Goal: Task Accomplishment & Management: Manage account settings

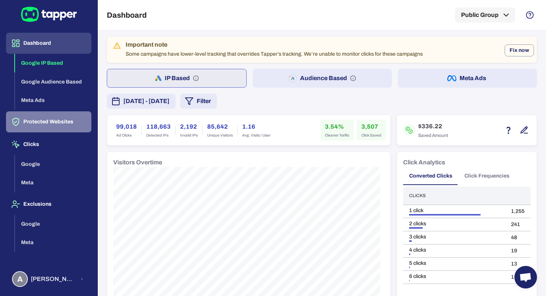
click at [68, 126] on button "Protected Websites" at bounding box center [48, 121] width 85 height 21
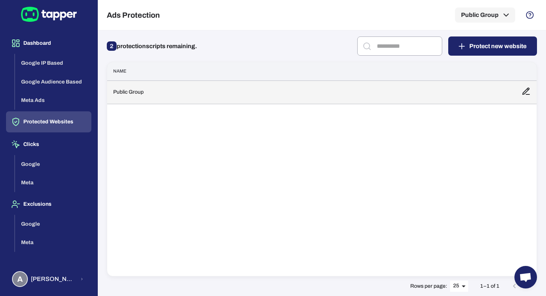
click at [173, 96] on td "Public Group" at bounding box center [311, 91] width 408 height 23
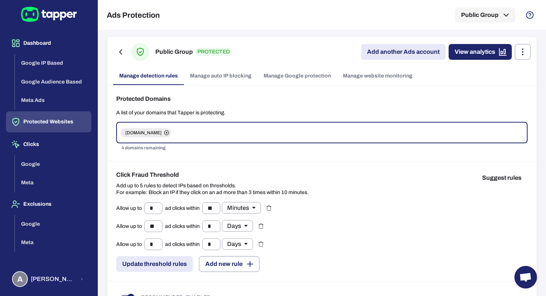
click at [287, 78] on link "Manage Google protection" at bounding box center [297, 76] width 79 height 18
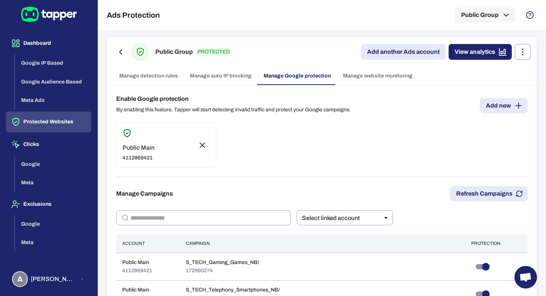
click at [380, 55] on link "Add another Ads account" at bounding box center [403, 52] width 85 height 16
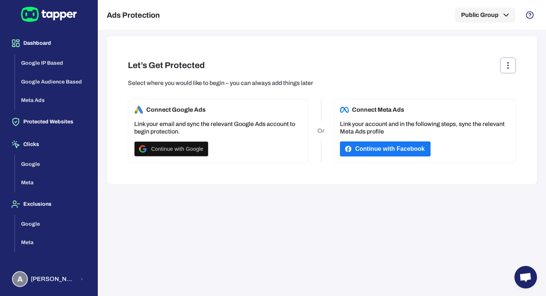
click at [386, 147] on button "Continue with Facebook" at bounding box center [385, 148] width 91 height 15
click at [352, 176] on div "Let’s Get Protected Select where you would like to begin – you can always add t…" at bounding box center [322, 109] width 430 height 147
click at [505, 71] on button "button" at bounding box center [508, 66] width 16 height 16
click at [393, 61] on div at bounding box center [273, 148] width 546 height 296
click at [58, 124] on button "Protected Websites" at bounding box center [48, 121] width 85 height 21
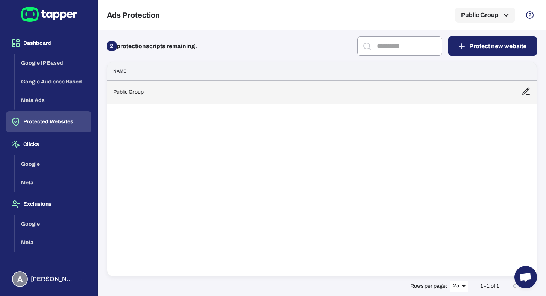
click at [121, 98] on td "Public Group" at bounding box center [311, 91] width 408 height 23
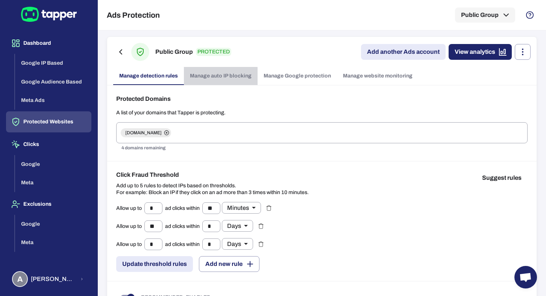
click at [214, 80] on link "Manage auto IP blocking" at bounding box center [221, 76] width 74 height 18
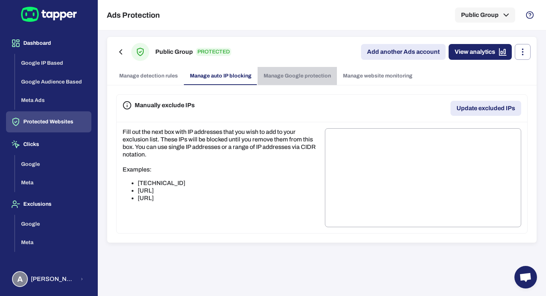
click at [278, 75] on link "Manage Google protection" at bounding box center [297, 76] width 79 height 18
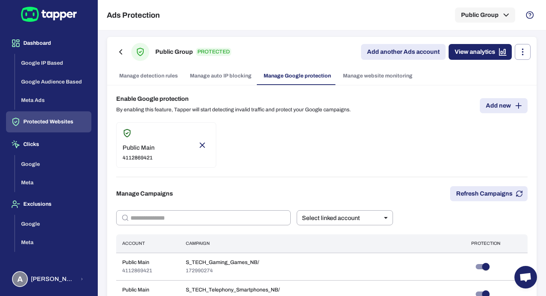
click at [198, 76] on link "Manage auto IP blocking" at bounding box center [221, 76] width 74 height 18
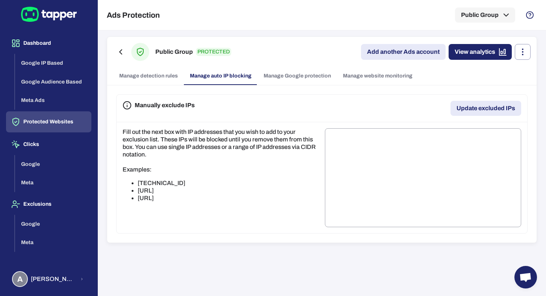
click at [259, 71] on link "Manage Google protection" at bounding box center [297, 76] width 79 height 18
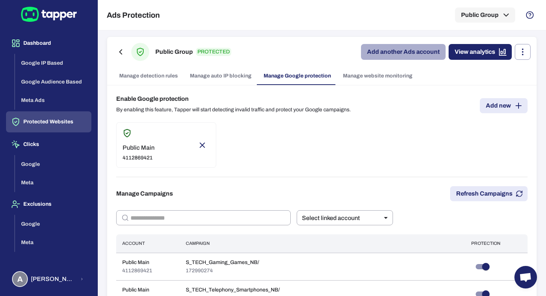
click at [374, 50] on link "Add another Ads account" at bounding box center [403, 52] width 85 height 16
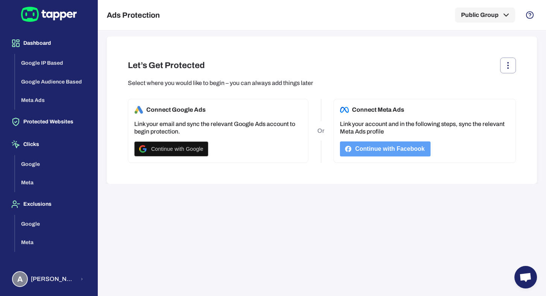
click at [395, 147] on button "Continue with Facebook" at bounding box center [385, 148] width 91 height 15
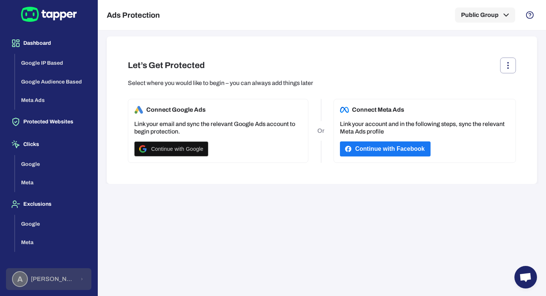
click at [75, 278] on button "A Anna Maria Koutsogianni" at bounding box center [48, 279] width 85 height 22
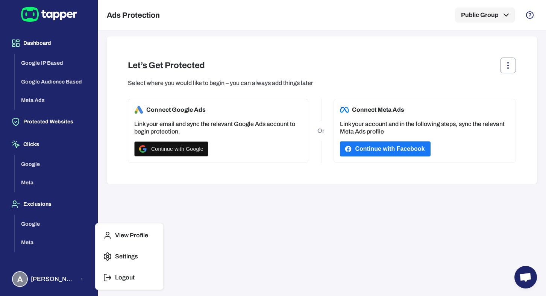
click at [118, 271] on button "Logout" at bounding box center [130, 278] width 62 height 18
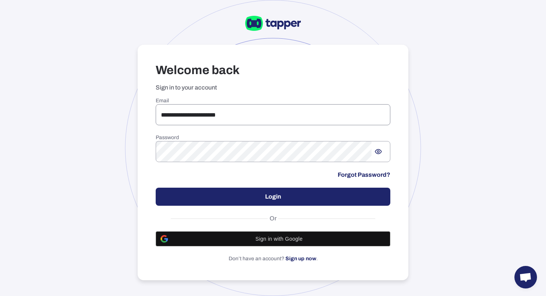
click at [185, 115] on input "**********" at bounding box center [273, 114] width 235 height 21
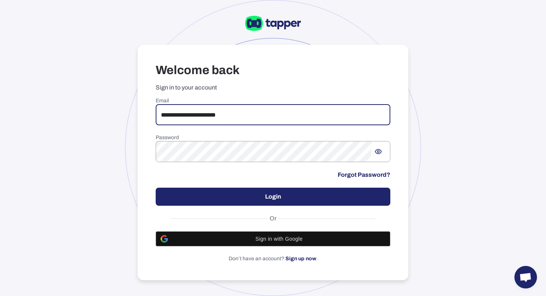
click at [185, 115] on input "**********" at bounding box center [273, 114] width 235 height 21
type input "******"
type input "**********"
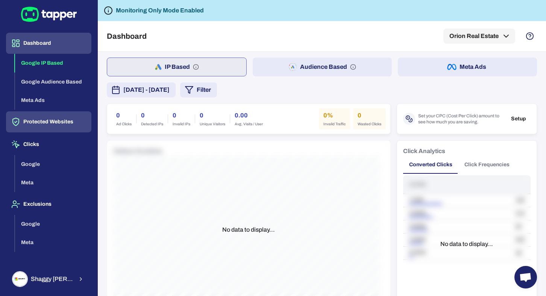
click at [46, 126] on button "Protected Websites" at bounding box center [48, 121] width 85 height 21
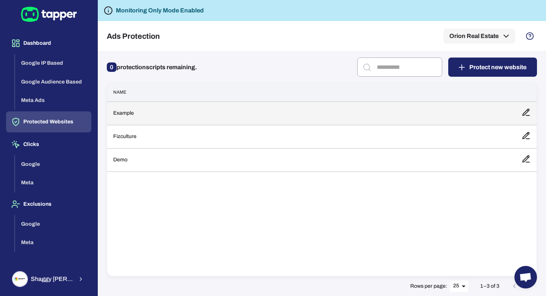
click at [185, 109] on td "Example" at bounding box center [311, 113] width 408 height 23
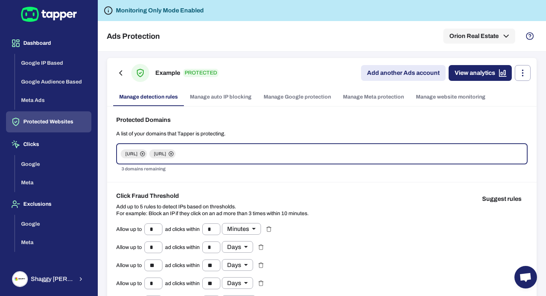
click at [350, 99] on link "Manage Meta protection" at bounding box center [373, 97] width 73 height 18
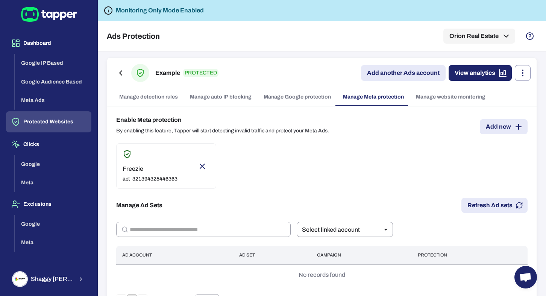
click at [393, 74] on link "Add another Ads account" at bounding box center [403, 73] width 85 height 16
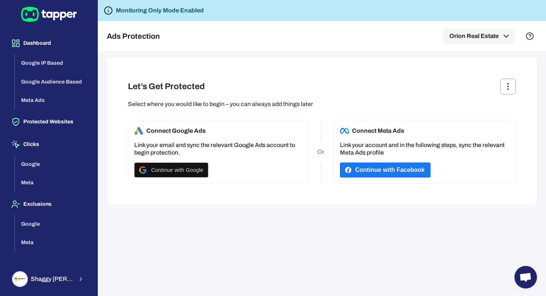
click at [360, 172] on button "Continue with Facebook" at bounding box center [385, 169] width 91 height 15
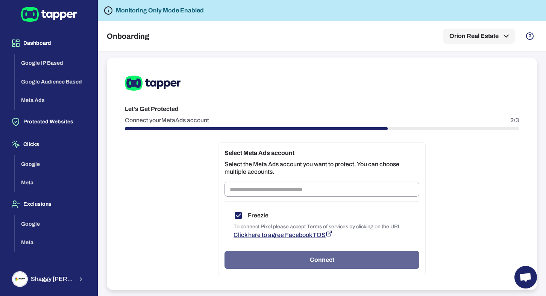
click at [288, 256] on button "Connect" at bounding box center [322, 260] width 195 height 18
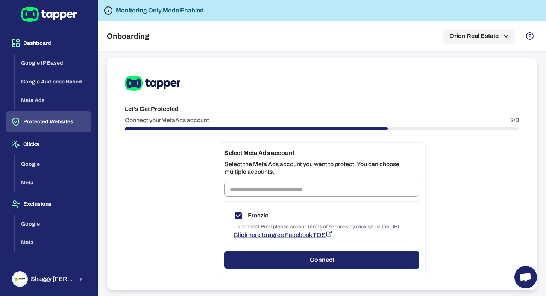
click at [62, 122] on button "Protected Websites" at bounding box center [48, 121] width 85 height 21
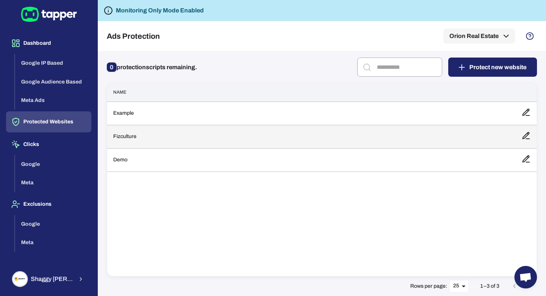
click at [127, 135] on td "Fizculture" at bounding box center [311, 136] width 408 height 23
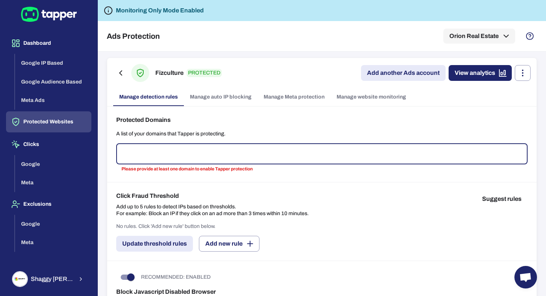
click at [39, 120] on button "Protected Websites" at bounding box center [48, 121] width 85 height 21
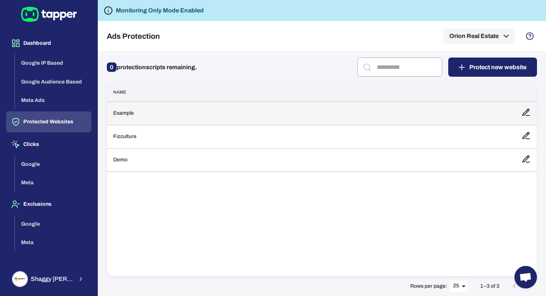
click at [107, 113] on td "Example" at bounding box center [311, 113] width 408 height 23
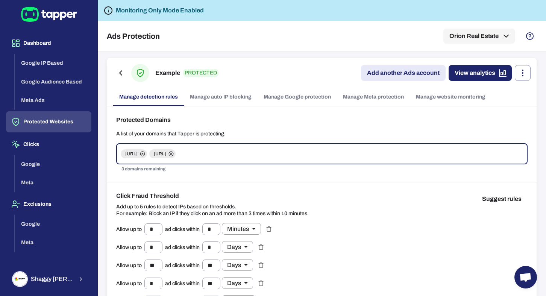
click at [345, 92] on link "Manage Meta protection" at bounding box center [373, 97] width 73 height 18
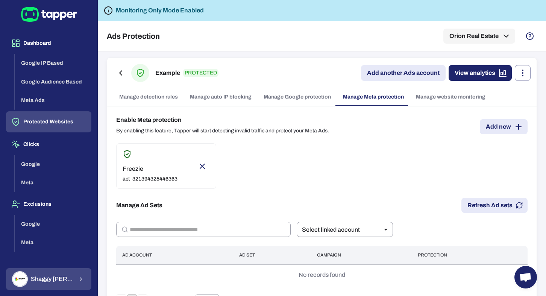
click at [42, 274] on div "Shaggy Rogers" at bounding box center [42, 279] width 61 height 16
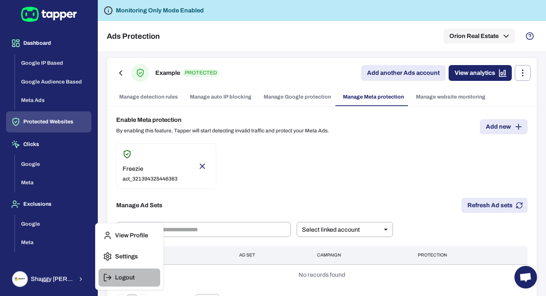
click at [112, 272] on button "Logout" at bounding box center [130, 278] width 62 height 18
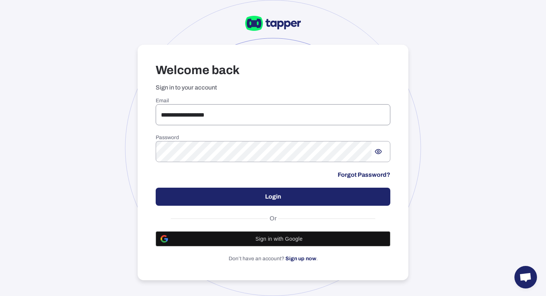
click at [205, 117] on input "**********" at bounding box center [273, 114] width 235 height 21
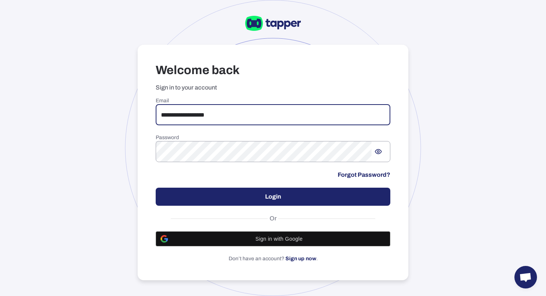
click at [205, 117] on input "**********" at bounding box center [273, 114] width 235 height 21
type input "**********"
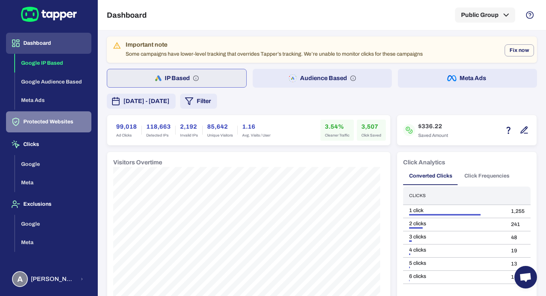
click at [56, 117] on button "Protected Websites" at bounding box center [48, 121] width 85 height 21
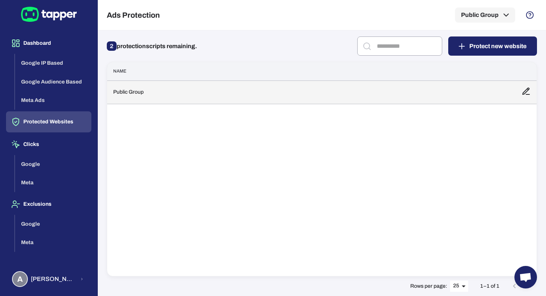
click at [205, 88] on td "Public Group" at bounding box center [311, 91] width 408 height 23
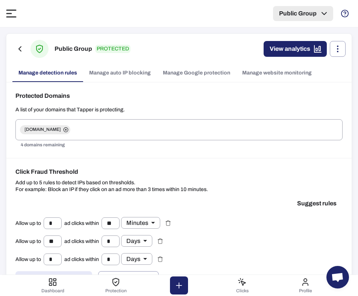
click at [322, 11] on icon "button" at bounding box center [324, 13] width 9 height 9
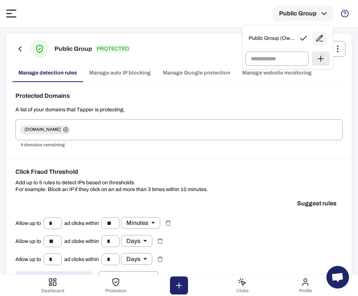
click at [13, 10] on div at bounding box center [179, 148] width 358 height 296
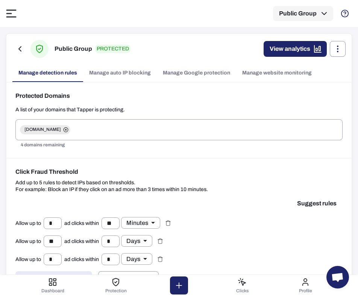
click at [13, 17] on icon at bounding box center [11, 13] width 9 height 7
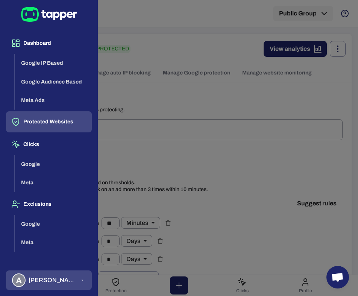
click at [62, 282] on span "Anna Maria Koutsogianni" at bounding box center [52, 280] width 47 height 8
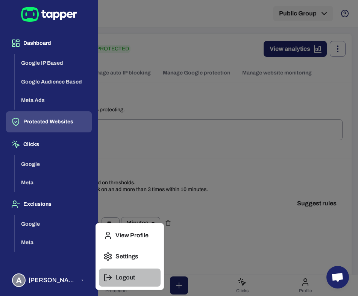
click at [99, 281] on button "Logout" at bounding box center [130, 278] width 62 height 18
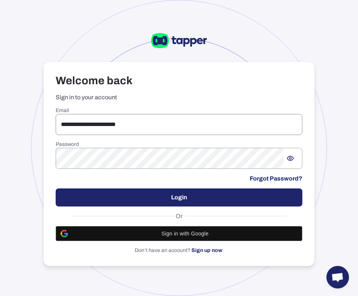
click at [138, 114] on input "**********" at bounding box center [179, 124] width 247 height 21
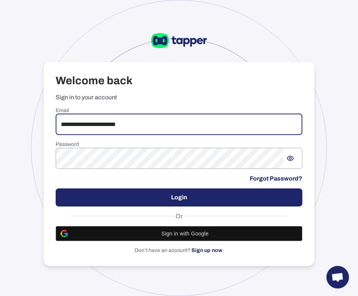
click at [138, 115] on input "**********" at bounding box center [179, 124] width 247 height 21
type input "**"
type input "**********"
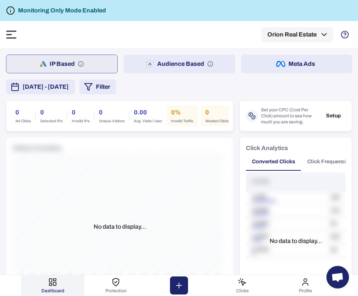
click at [13, 32] on icon at bounding box center [11, 34] width 11 height 8
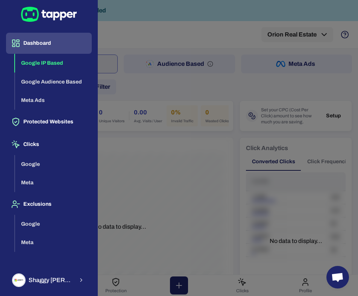
click at [211, 94] on div at bounding box center [179, 148] width 358 height 296
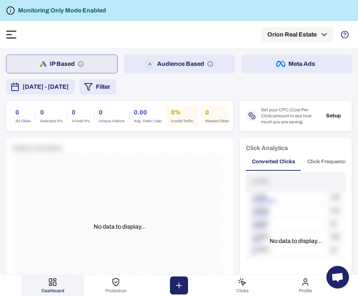
click at [13, 34] on icon at bounding box center [11, 34] width 11 height 8
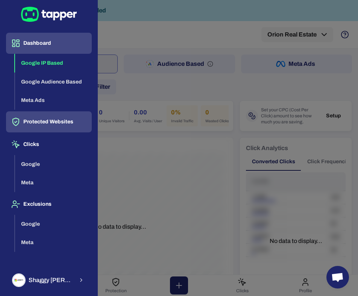
click at [37, 129] on button "Protected Websites" at bounding box center [49, 121] width 86 height 21
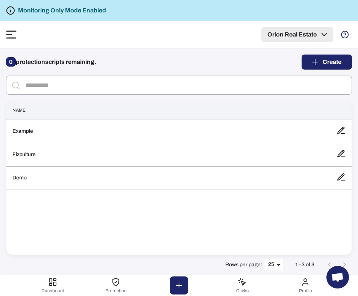
click at [294, 34] on button "Orion Real Estate" at bounding box center [297, 34] width 72 height 15
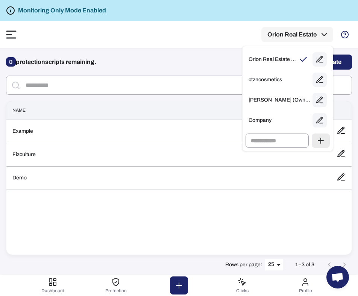
click at [222, 29] on div at bounding box center [179, 148] width 358 height 296
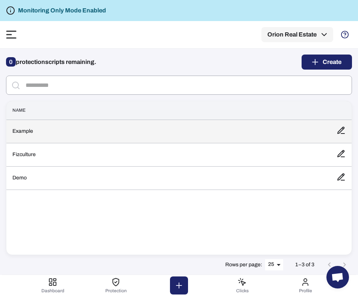
click at [341, 125] on td at bounding box center [341, 131] width 21 height 23
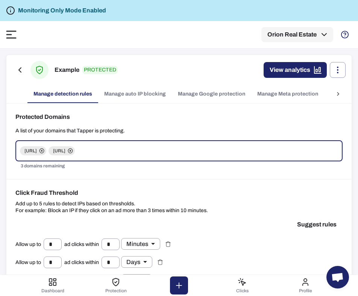
click at [193, 92] on link "Manage Google protection" at bounding box center [211, 94] width 79 height 18
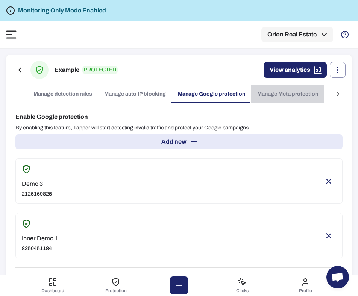
click at [276, 96] on link "Manage Meta protection" at bounding box center [287, 94] width 73 height 18
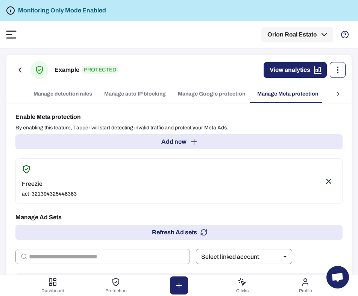
click at [336, 69] on icon "button" at bounding box center [337, 69] width 9 height 9
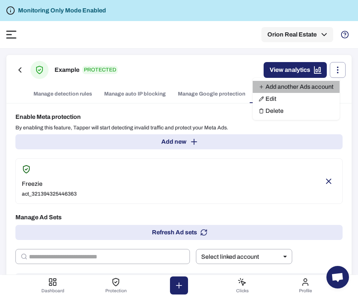
click at [305, 86] on link "Add another Ads account" at bounding box center [296, 87] width 87 height 12
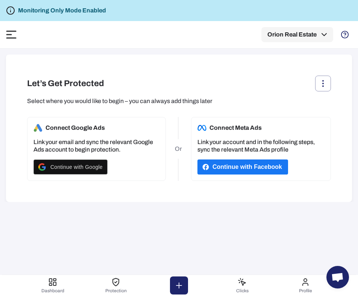
click at [252, 170] on button "Continue with Facebook" at bounding box center [242, 166] width 91 height 15
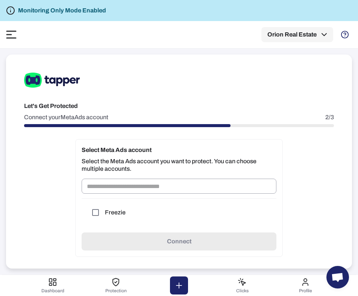
click at [50, 175] on div "Let's Get Protected Connect your Meta Ads account 2/3 Select Meta Ads account S…" at bounding box center [179, 162] width 346 height 214
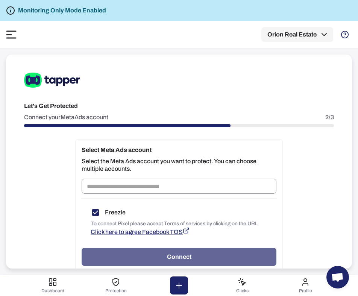
click at [123, 252] on button "Connect" at bounding box center [179, 257] width 195 height 18
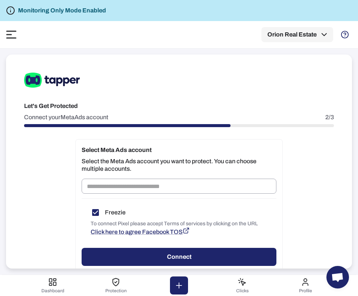
click at [171, 30] on div "Onboarding Orion Real Estate" at bounding box center [179, 34] width 346 height 27
click at [305, 171] on div "Let's Get Protected Connect your Meta Ads account 2/3 Select Meta Ads account S…" at bounding box center [179, 162] width 346 height 214
click at [254, 47] on div "Onboarding Orion Real Estate" at bounding box center [179, 34] width 346 height 27
click at [298, 34] on button "Orion Real Estate" at bounding box center [297, 34] width 72 height 15
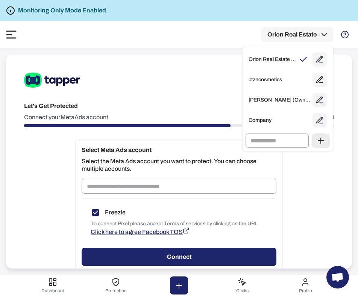
click at [267, 30] on div at bounding box center [179, 148] width 358 height 296
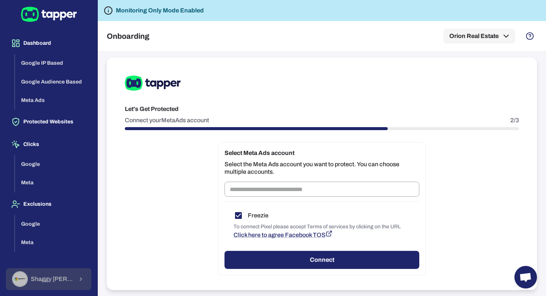
click at [70, 282] on span "Shaggy Rogers" at bounding box center [52, 279] width 42 height 8
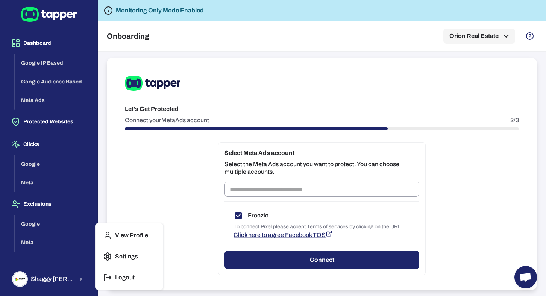
click at [132, 280] on p "Logout" at bounding box center [125, 278] width 20 height 8
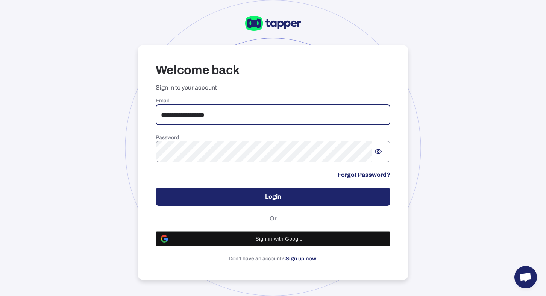
click at [202, 115] on input "**********" at bounding box center [273, 114] width 235 height 21
type input "**********"
click at [242, 195] on button "Login" at bounding box center [273, 197] width 235 height 18
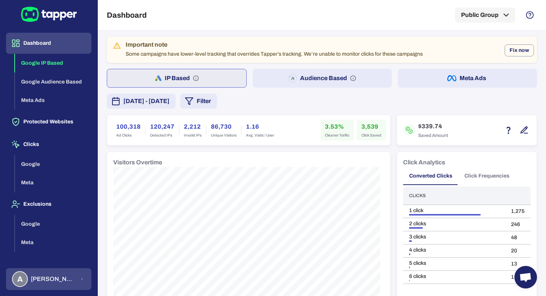
click at [64, 285] on div "A Anna Maria Koutsogianni" at bounding box center [44, 279] width 64 height 16
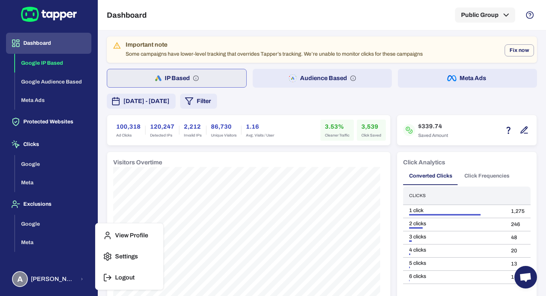
click at [97, 281] on div "View Profile Settings Logout" at bounding box center [130, 256] width 68 height 66
click at [105, 281] on icon "button" at bounding box center [105, 277] width 2 height 7
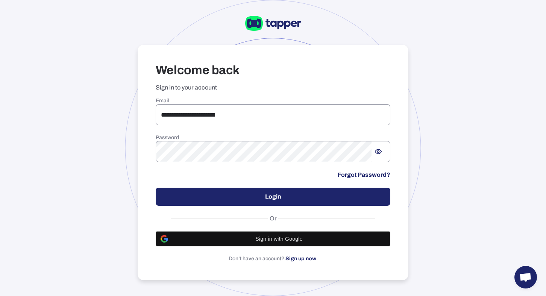
click at [228, 114] on input "**********" at bounding box center [273, 114] width 235 height 21
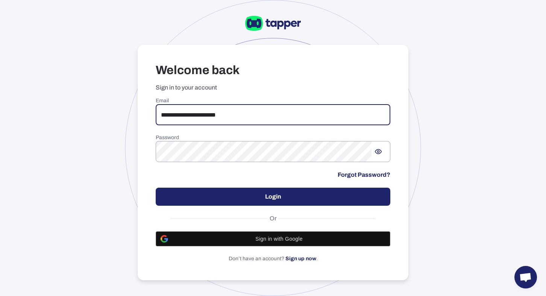
click at [228, 114] on input "**********" at bounding box center [273, 114] width 235 height 21
type input "**********"
click at [217, 206] on div "**********" at bounding box center [273, 179] width 235 height 165
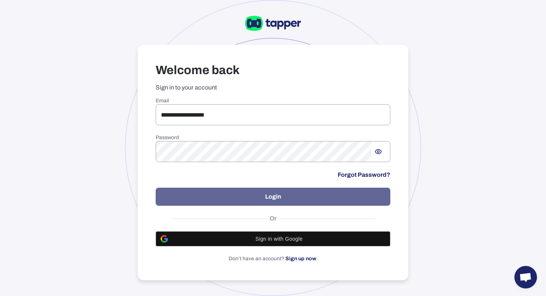
click at [223, 199] on button "Login" at bounding box center [273, 197] width 235 height 18
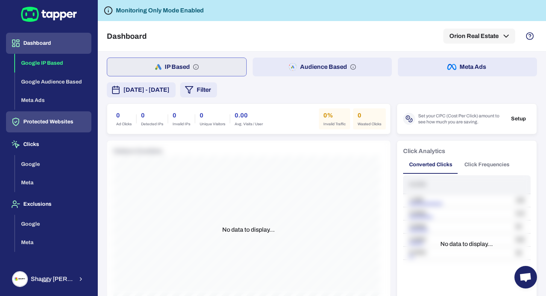
click at [72, 124] on button "Protected Websites" at bounding box center [48, 121] width 85 height 21
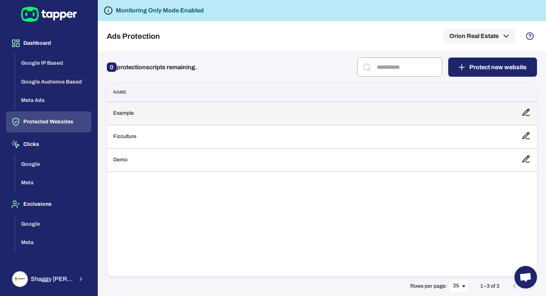
click at [220, 120] on td "Example" at bounding box center [311, 113] width 408 height 23
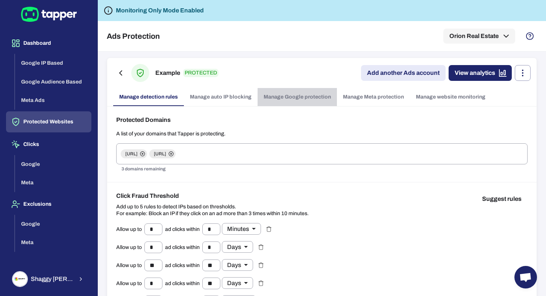
click at [306, 98] on link "Manage Google protection" at bounding box center [297, 97] width 79 height 18
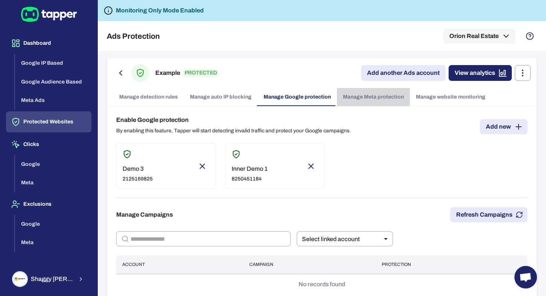
click at [345, 99] on link "Manage Meta protection" at bounding box center [373, 97] width 73 height 18
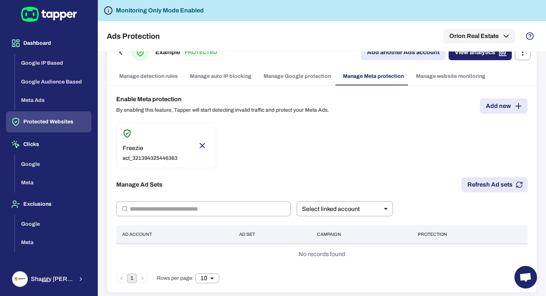
scroll to position [21, 0]
click at [200, 144] on icon "Remove account" at bounding box center [202, 145] width 5 height 5
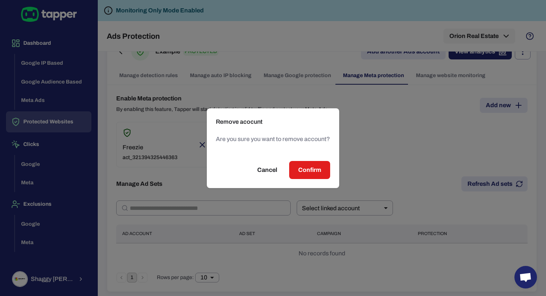
click at [296, 168] on button "Confirm" at bounding box center [309, 170] width 41 height 18
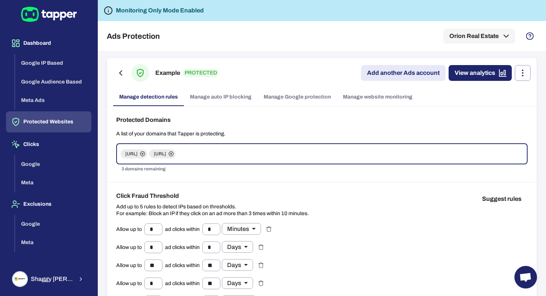
click at [289, 103] on link "Manage Google protection" at bounding box center [297, 97] width 79 height 18
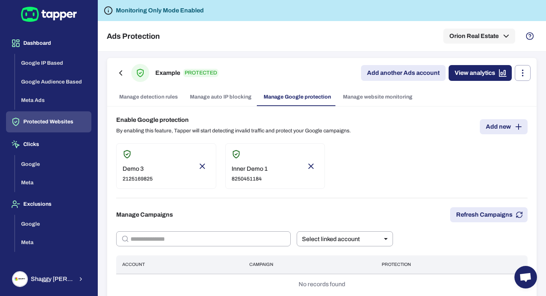
click at [230, 99] on link "Manage auto IP blocking" at bounding box center [221, 97] width 74 height 18
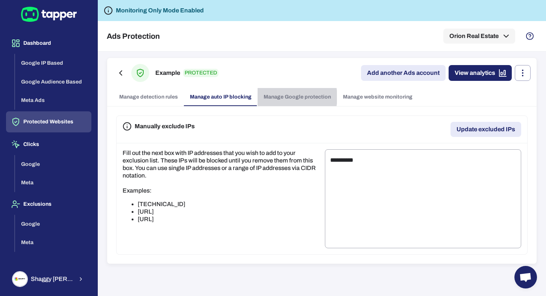
click at [282, 97] on link "Manage Google protection" at bounding box center [297, 97] width 79 height 18
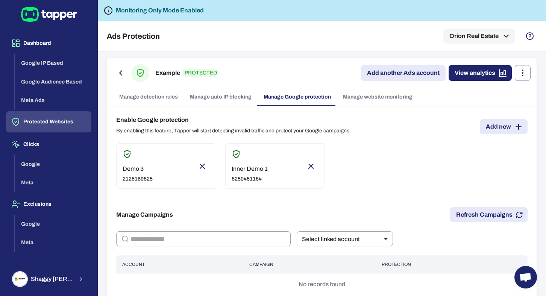
click at [364, 72] on link "Add another Ads account" at bounding box center [403, 73] width 85 height 16
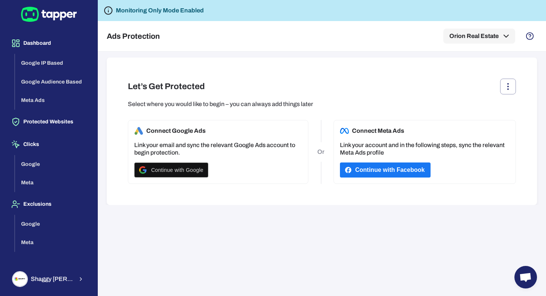
click at [353, 161] on div "Connect Meta Ads Link your account and in the following steps, sync the relevan…" at bounding box center [425, 152] width 182 height 64
click at [359, 167] on button "Continue with Facebook" at bounding box center [385, 169] width 91 height 15
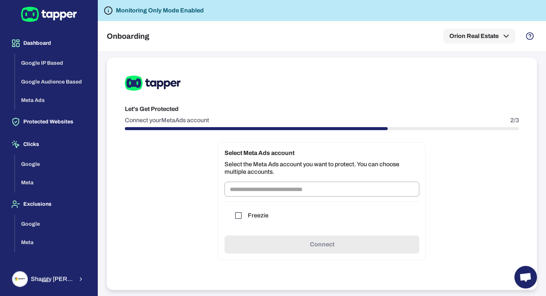
click at [252, 216] on h6 "Freezie" at bounding box center [258, 216] width 21 height 8
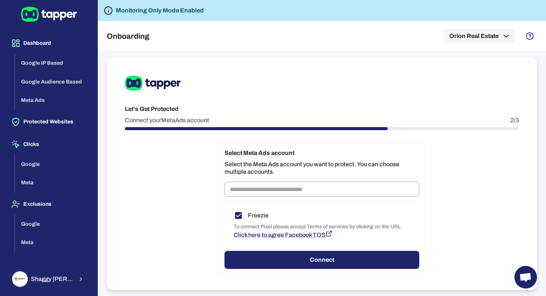
click at [270, 252] on button "Connect" at bounding box center [322, 260] width 195 height 18
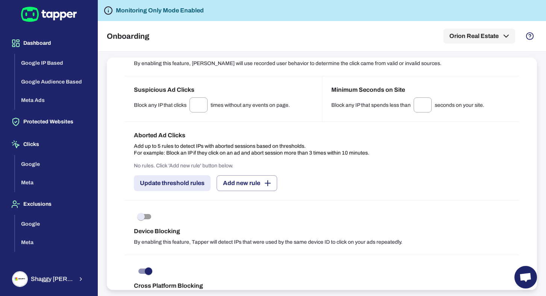
scroll to position [711, 0]
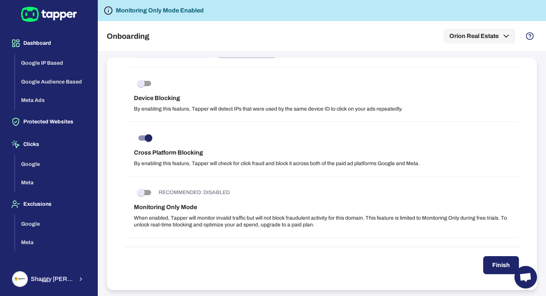
click at [492, 265] on button "Finish" at bounding box center [501, 265] width 36 height 18
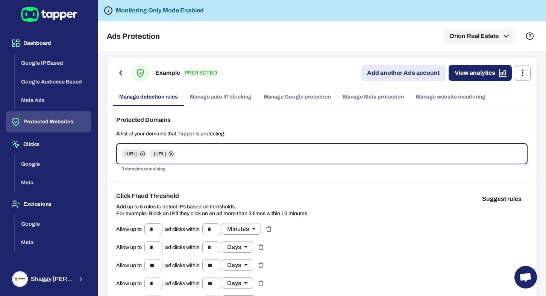
click at [361, 103] on link "Manage Meta protection" at bounding box center [373, 97] width 73 height 18
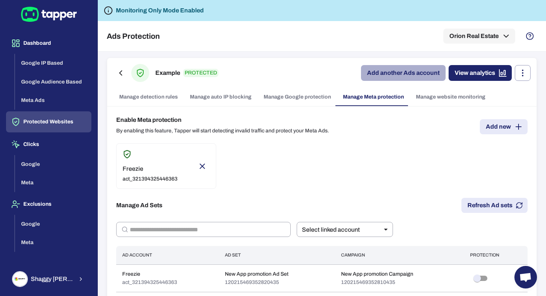
click at [416, 76] on link "Add another Ads account" at bounding box center [403, 73] width 85 height 16
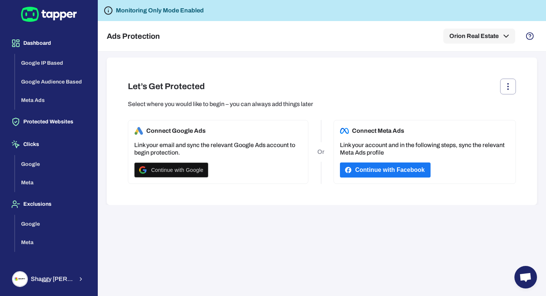
click at [378, 177] on button "Continue with Facebook" at bounding box center [385, 169] width 91 height 15
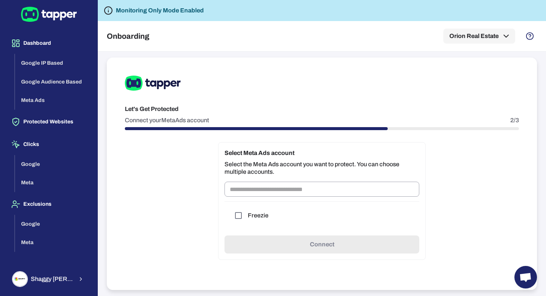
click at [167, 188] on div "Let's Get Protected Connect your Meta Ads account 2/3 Select Meta Ads account S…" at bounding box center [322, 174] width 430 height 232
click at [51, 119] on button "Protected Websites" at bounding box center [48, 121] width 85 height 21
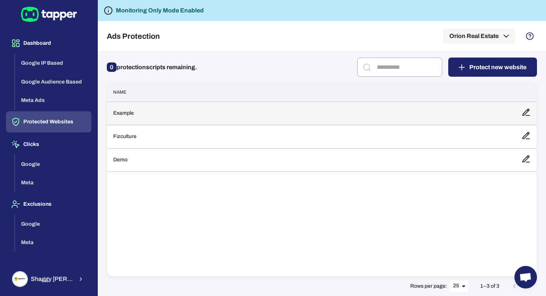
click at [153, 117] on td "Example" at bounding box center [311, 113] width 408 height 23
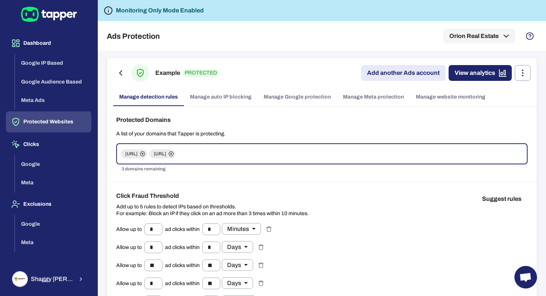
click at [413, 74] on link "Add another Ads account" at bounding box center [403, 73] width 85 height 16
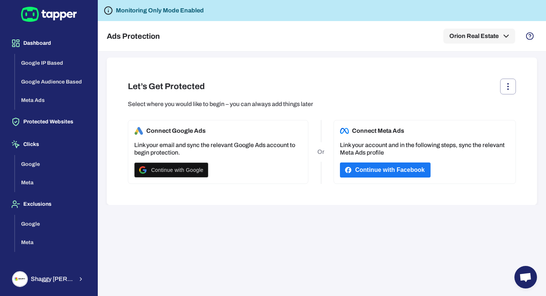
click at [364, 179] on div "Connect Meta Ads Link your account and in the following steps, sync the relevan…" at bounding box center [425, 152] width 182 height 64
click at [369, 173] on button "Continue with Facebook" at bounding box center [385, 169] width 91 height 15
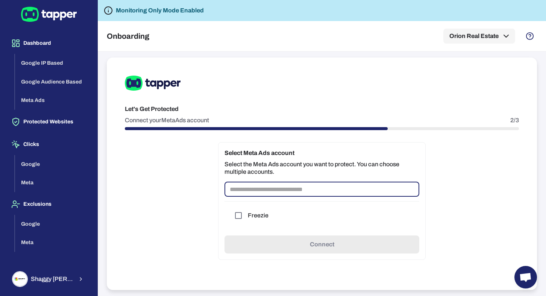
click at [240, 190] on input "text" at bounding box center [322, 189] width 195 height 15
type input "****"
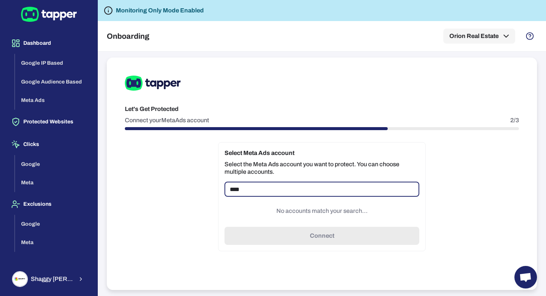
click at [264, 187] on input "****" at bounding box center [322, 189] width 195 height 15
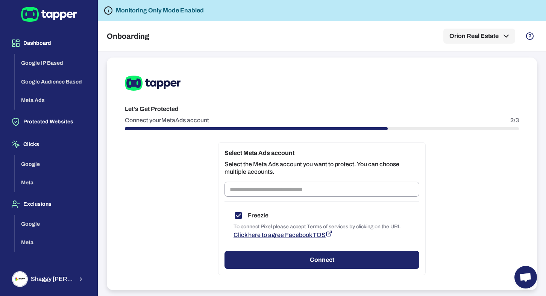
click at [263, 249] on div "Select Meta Ads account Select the Meta Ads account you want to protect. You ca…" at bounding box center [322, 208] width 208 height 133
click at [266, 252] on button "Connect" at bounding box center [322, 260] width 195 height 18
click at [159, 184] on div "Let's Get Protected Connect your Meta Ads account 2/3 Select Meta Ads account S…" at bounding box center [322, 174] width 430 height 232
click at [30, 121] on button "Protected Websites" at bounding box center [48, 121] width 85 height 21
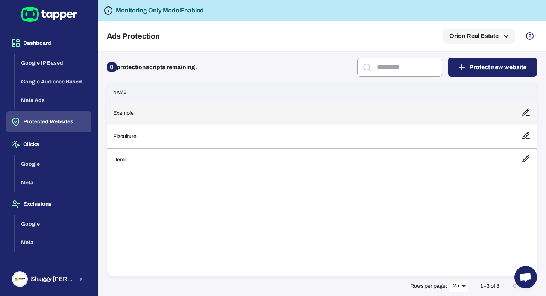
click at [141, 106] on td "Example" at bounding box center [311, 113] width 408 height 23
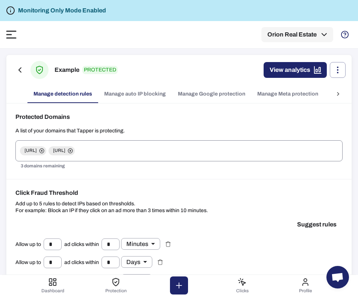
click at [153, 156] on input "text" at bounding box center [207, 151] width 263 height 14
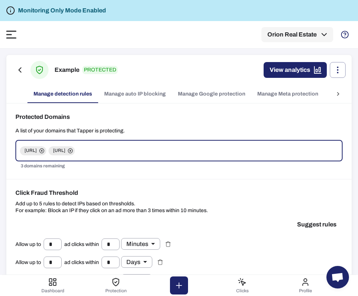
type input "*"
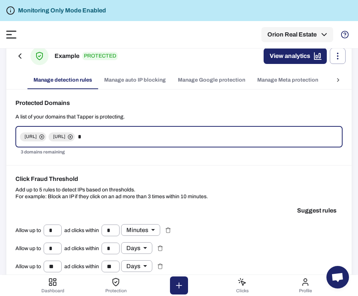
scroll to position [17, 0]
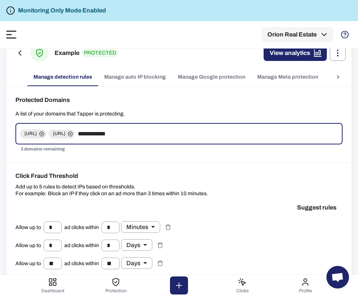
type input "**********"
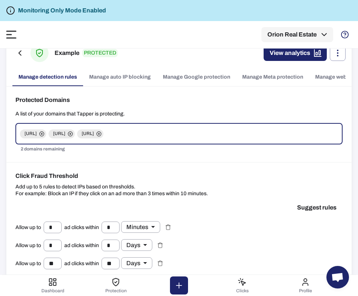
click at [266, 194] on p "Add up to 5 rules to detect IPs based on thresholds. For example: Block an IP i…" at bounding box center [178, 191] width 327 height 14
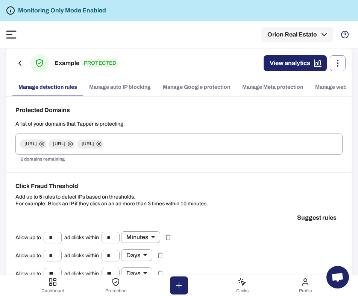
scroll to position [0, 0]
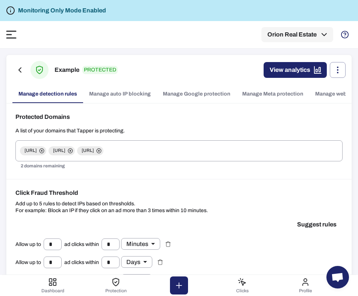
click at [17, 33] on div "Ads Protection Orion Real Estate" at bounding box center [179, 34] width 346 height 27
click at [15, 33] on icon at bounding box center [11, 34] width 11 height 8
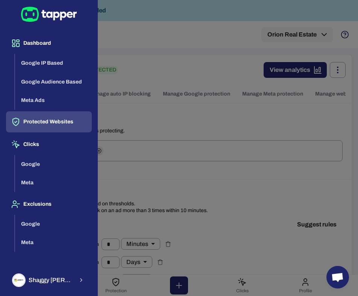
click at [135, 94] on div at bounding box center [179, 148] width 358 height 296
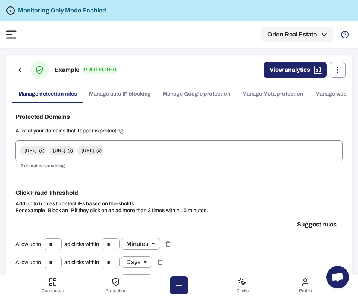
click at [102, 152] on icon at bounding box center [98, 150] width 5 height 5
click at [254, 95] on link "Manage Meta protection" at bounding box center [272, 94] width 73 height 18
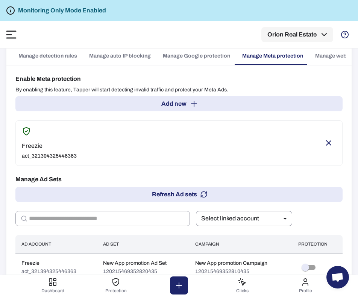
scroll to position [28, 0]
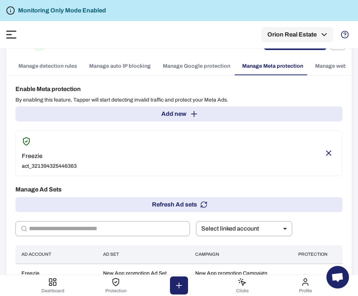
click at [197, 112] on button "Add new" at bounding box center [178, 113] width 327 height 15
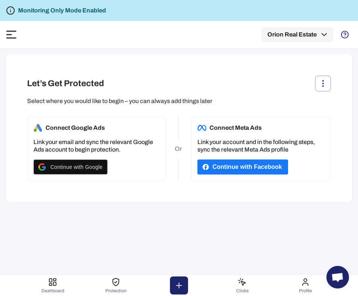
click at [230, 166] on button "Continue with Facebook" at bounding box center [242, 166] width 91 height 15
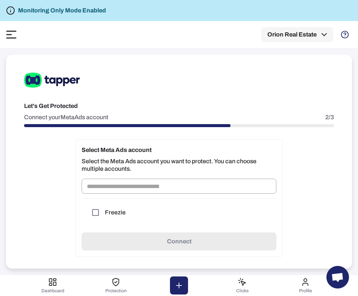
click at [46, 187] on div "Let's Get Protected Connect your Meta Ads account 2/3 Select Meta Ads account S…" at bounding box center [179, 162] width 346 height 214
click at [10, 36] on icon at bounding box center [11, 34] width 11 height 8
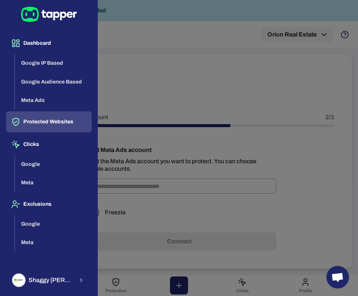
click at [53, 124] on button "Protected Websites" at bounding box center [49, 121] width 86 height 21
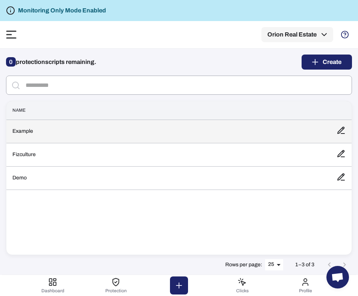
click at [277, 134] on td "Example" at bounding box center [168, 131] width 324 height 23
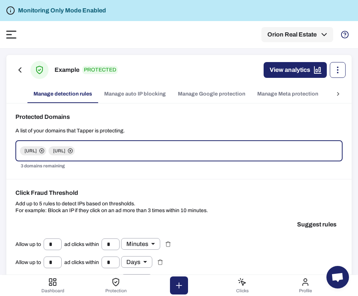
click at [337, 68] on circle "button" at bounding box center [337, 67] width 1 height 1
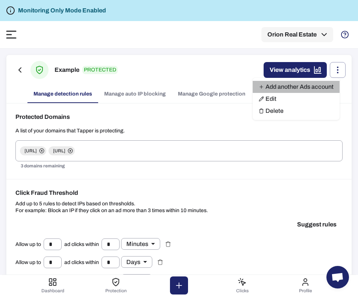
click at [321, 90] on link "Add another Ads account" at bounding box center [296, 87] width 87 height 12
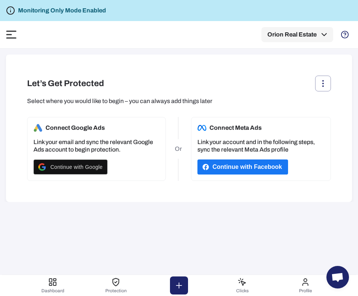
click at [241, 162] on button "Continue with Facebook" at bounding box center [242, 166] width 91 height 15
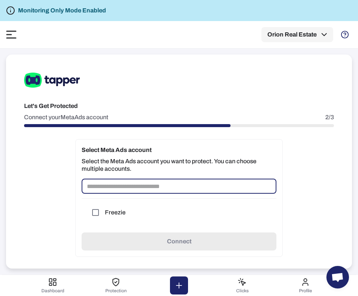
click at [207, 189] on input "text" at bounding box center [179, 186] width 195 height 15
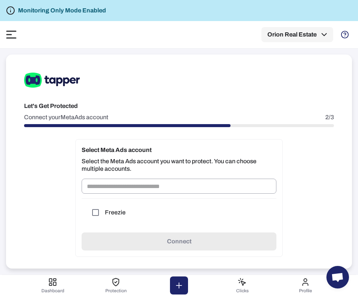
click at [53, 176] on div "Let's Get Protected Connect your Meta Ads account 2/3 Select Meta Ads account S…" at bounding box center [179, 162] width 346 height 214
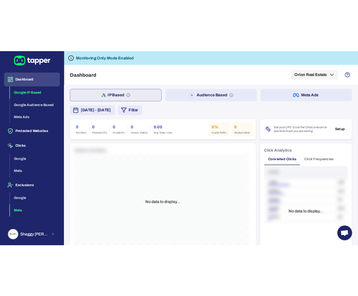
scroll to position [2, 0]
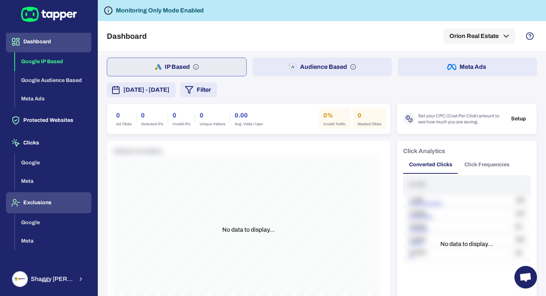
click at [40, 198] on button "Exclusions" at bounding box center [48, 202] width 85 height 21
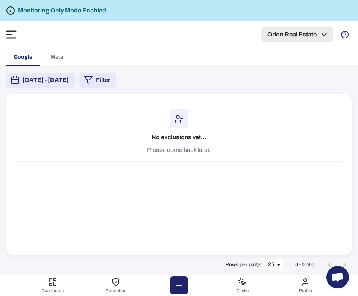
click at [286, 31] on button "Orion Real Estate" at bounding box center [297, 34] width 72 height 15
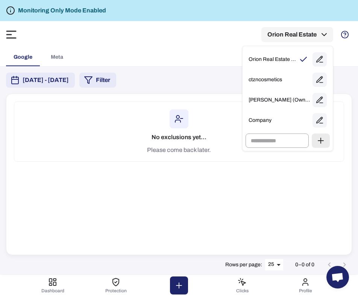
click at [17, 33] on div at bounding box center [179, 148] width 358 height 296
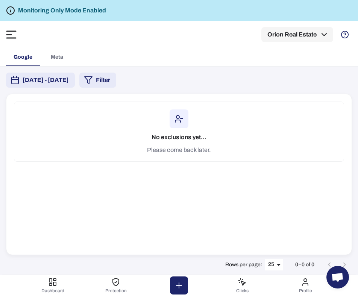
click at [11, 33] on div "Orion Real Estate (Owned) ctzncosmetics ZARA (Owned) Company ​" at bounding box center [179, 148] width 358 height 296
click at [11, 33] on icon at bounding box center [11, 34] width 11 height 8
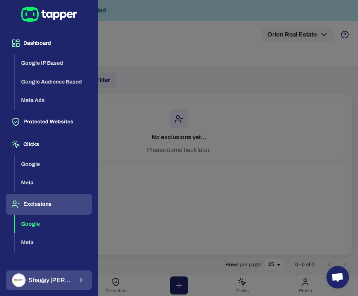
click at [44, 278] on span "[PERSON_NAME]" at bounding box center [51, 280] width 45 height 8
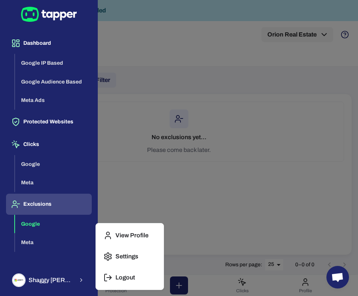
click at [122, 278] on p "Logout" at bounding box center [125, 278] width 20 height 8
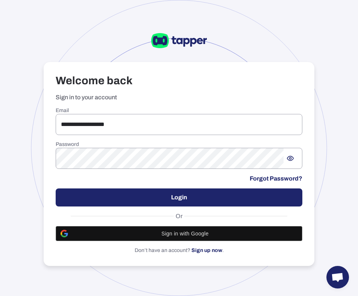
click at [130, 136] on div "**********" at bounding box center [179, 180] width 247 height 147
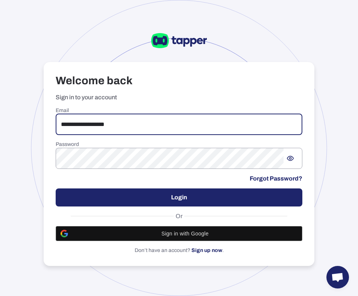
click at [133, 132] on input "**********" at bounding box center [179, 124] width 247 height 21
type input "**********"
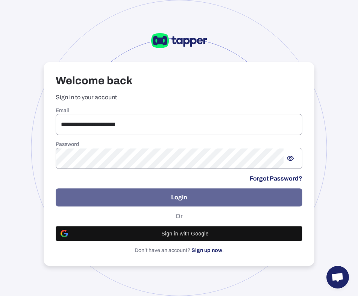
click at [139, 195] on button "Login" at bounding box center [179, 197] width 247 height 18
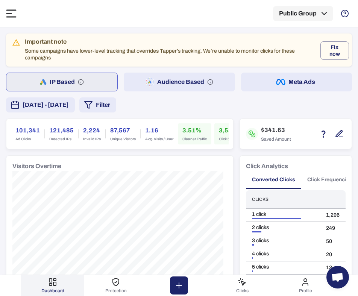
click at [10, 9] on icon at bounding box center [11, 13] width 11 height 8
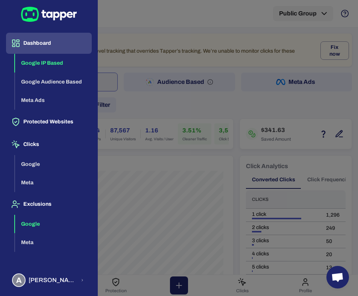
click at [44, 226] on button "Google" at bounding box center [53, 224] width 77 height 19
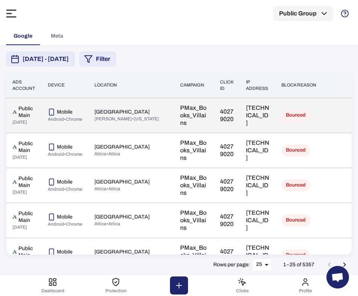
click at [246, 117] on p "62.74.2.115" at bounding box center [257, 115] width 23 height 23
click at [240, 115] on td "62.74.2.115" at bounding box center [257, 115] width 35 height 35
click at [180, 111] on p "PMax_Books_Villains" at bounding box center [194, 115] width 28 height 23
click at [246, 117] on p "62.74.2.115" at bounding box center [257, 115] width 23 height 23
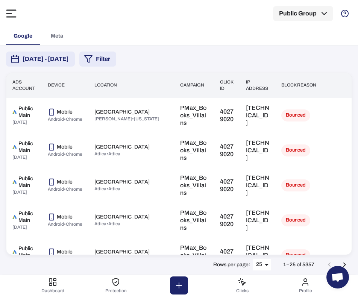
click at [18, 11] on div "Exclusions Public Group" at bounding box center [179, 13] width 346 height 27
click at [9, 11] on icon at bounding box center [11, 13] width 11 height 8
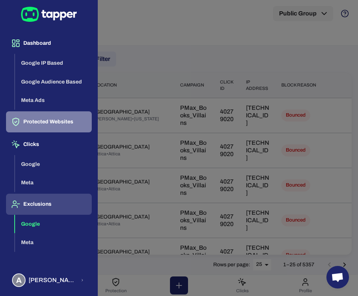
click at [33, 124] on button "Protected Websites" at bounding box center [49, 121] width 86 height 21
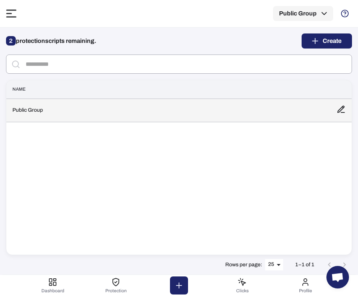
click at [41, 115] on td "Public Group" at bounding box center [168, 110] width 324 height 23
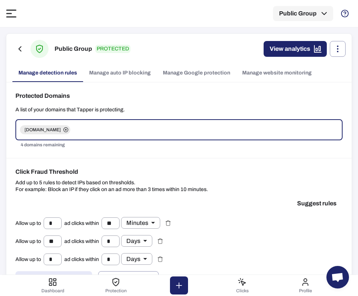
click at [131, 77] on link "Manage auto IP blocking" at bounding box center [120, 73] width 74 height 18
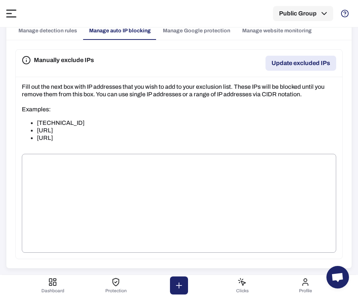
scroll to position [34, 0]
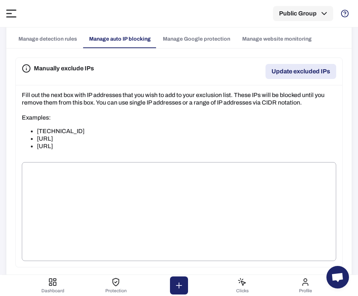
click at [176, 35] on link "Manage Google protection" at bounding box center [196, 39] width 79 height 18
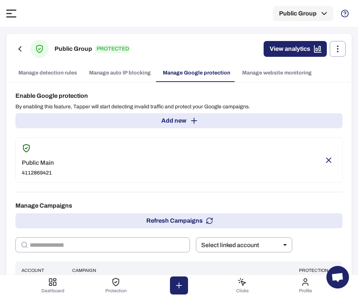
click at [64, 70] on link "Manage detection rules" at bounding box center [47, 73] width 71 height 18
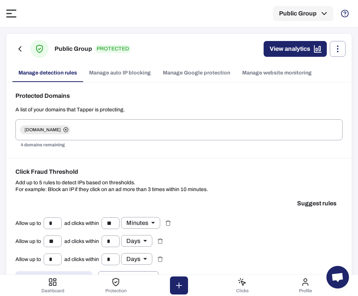
click at [13, 14] on icon at bounding box center [11, 13] width 11 height 8
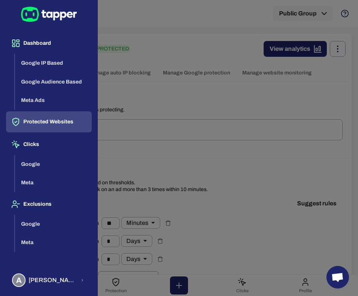
click at [188, 168] on div at bounding box center [179, 148] width 358 height 296
